Goal: Register for event/course

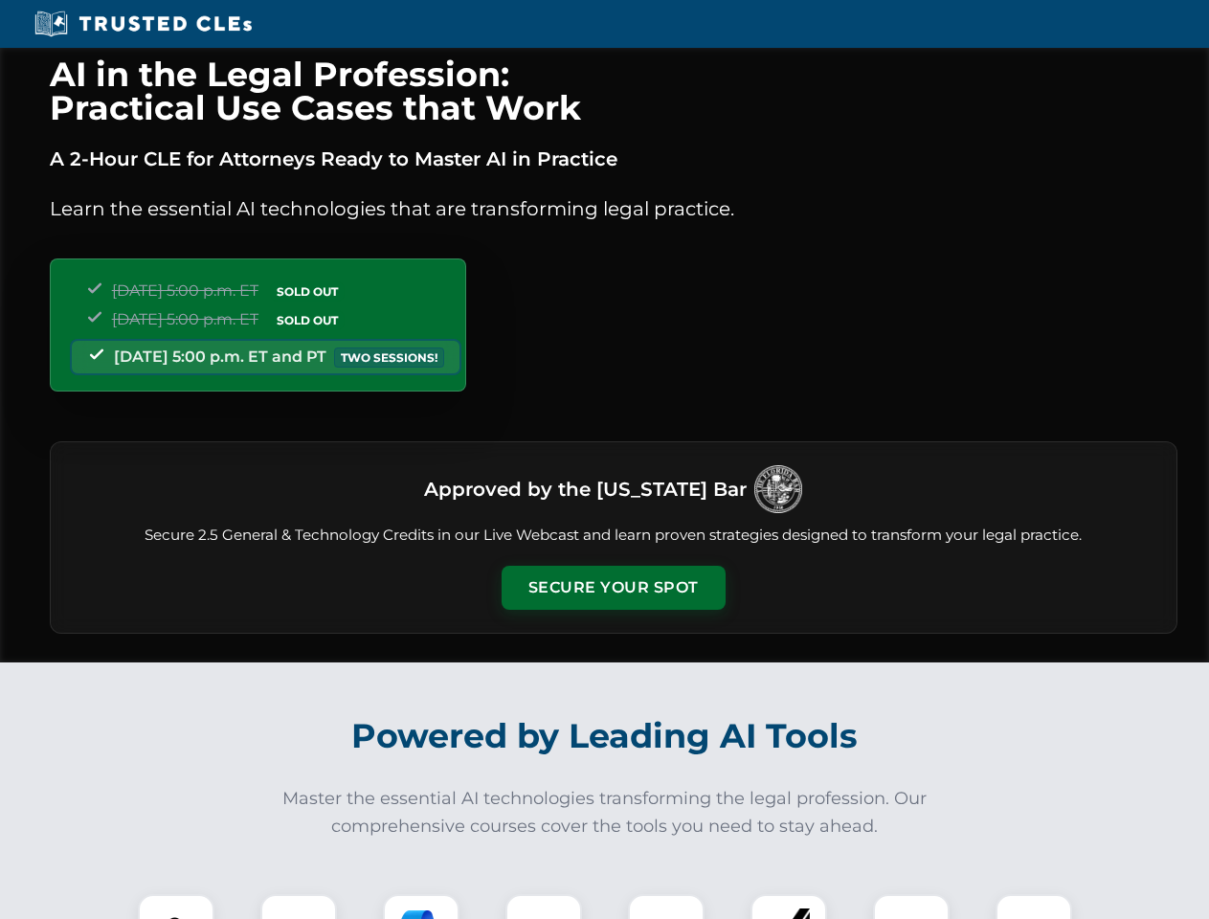
click at [612, 588] on button "Secure Your Spot" at bounding box center [613, 588] width 224 height 44
click at [176, 906] on img at bounding box center [176, 932] width 56 height 56
click at [299, 906] on div at bounding box center [298, 932] width 77 height 77
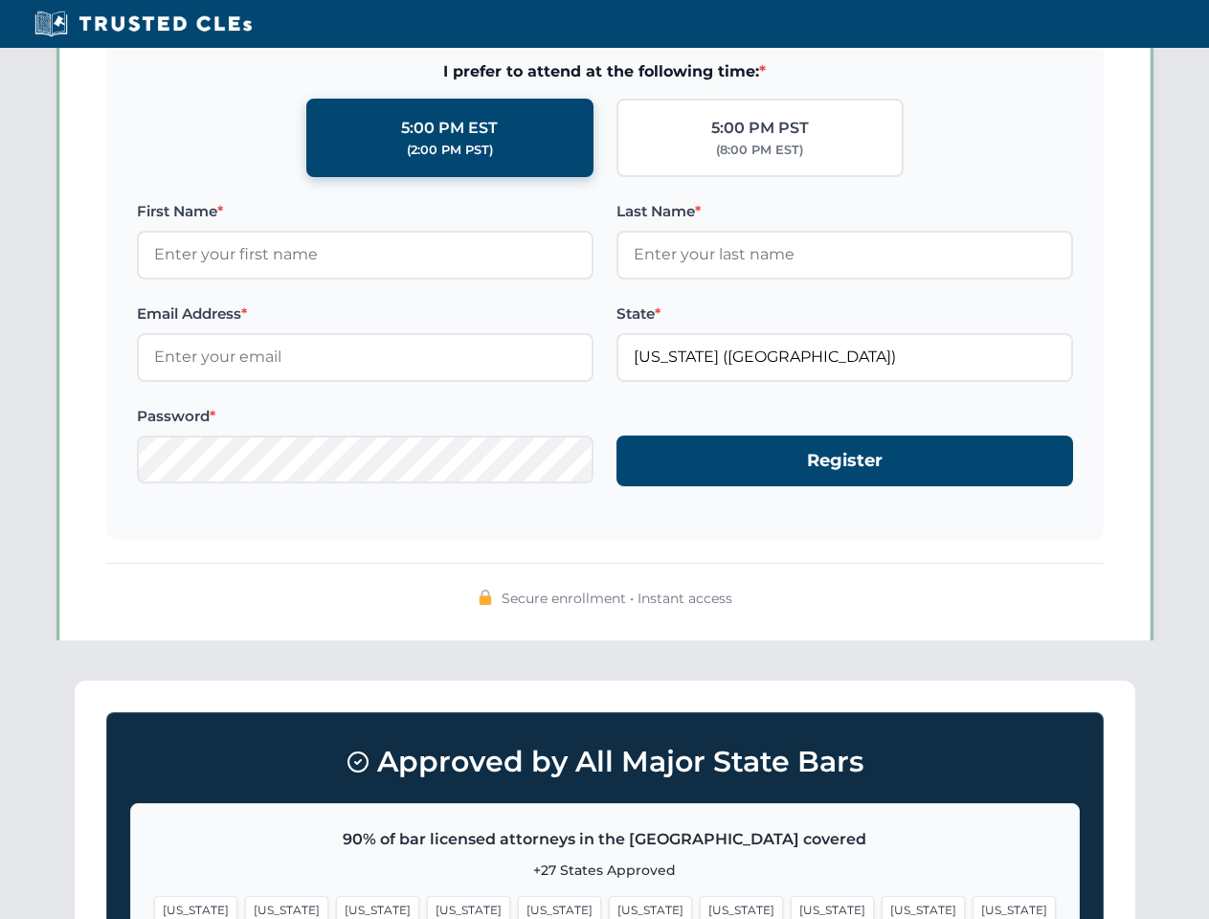
click at [881, 906] on span "[US_STATE]" at bounding box center [922, 910] width 83 height 28
